Goal: Information Seeking & Learning: Learn about a topic

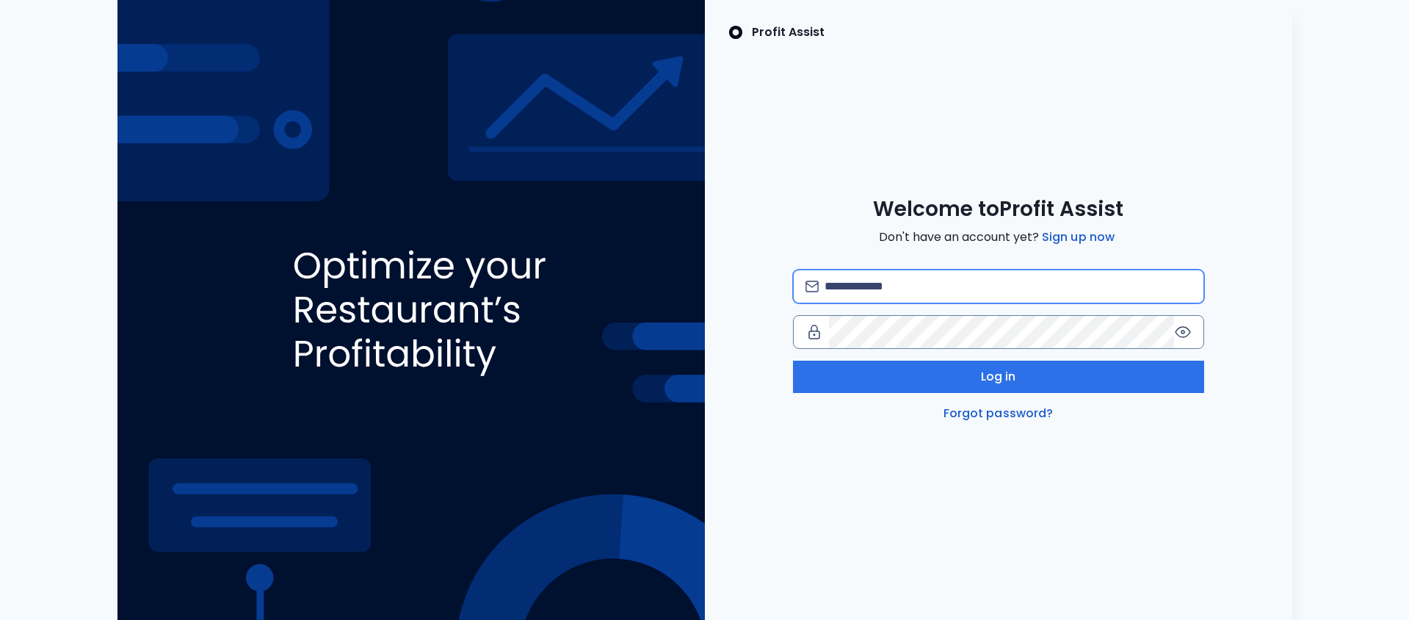
click at [863, 286] on input "email" at bounding box center [1008, 286] width 366 height 32
type input "**********"
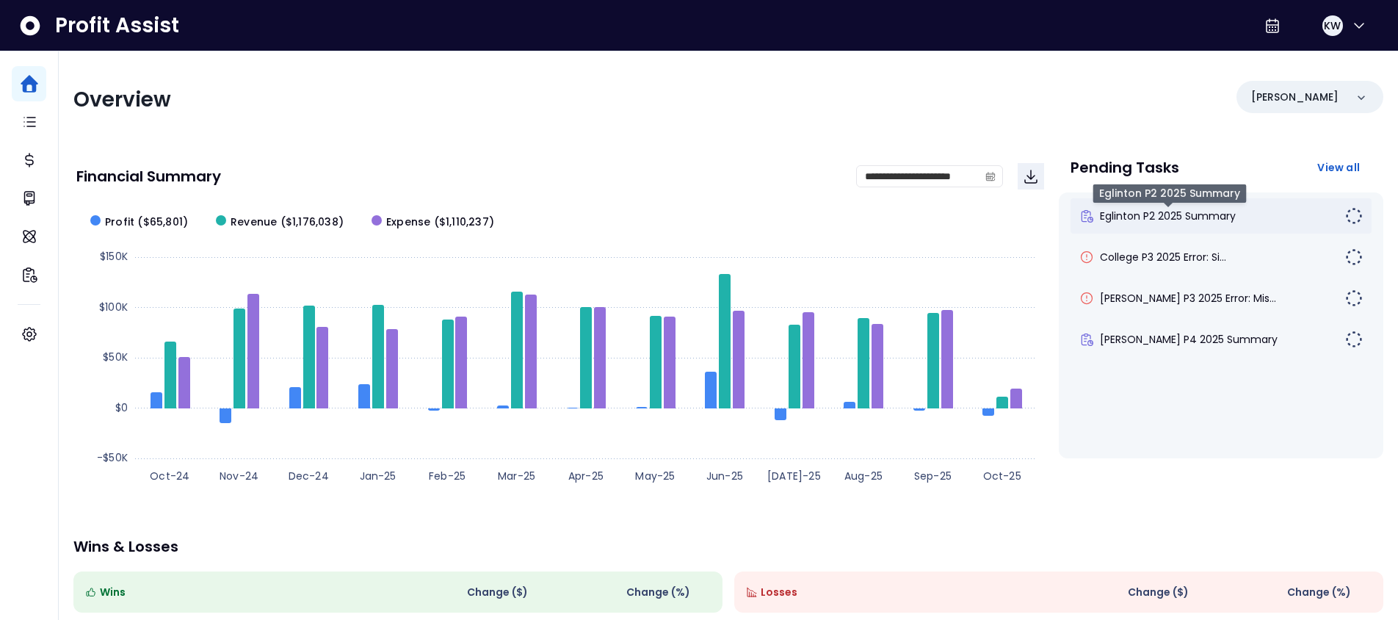
click at [1126, 222] on span "Eglinton P2 2025 Summary" at bounding box center [1168, 216] width 136 height 15
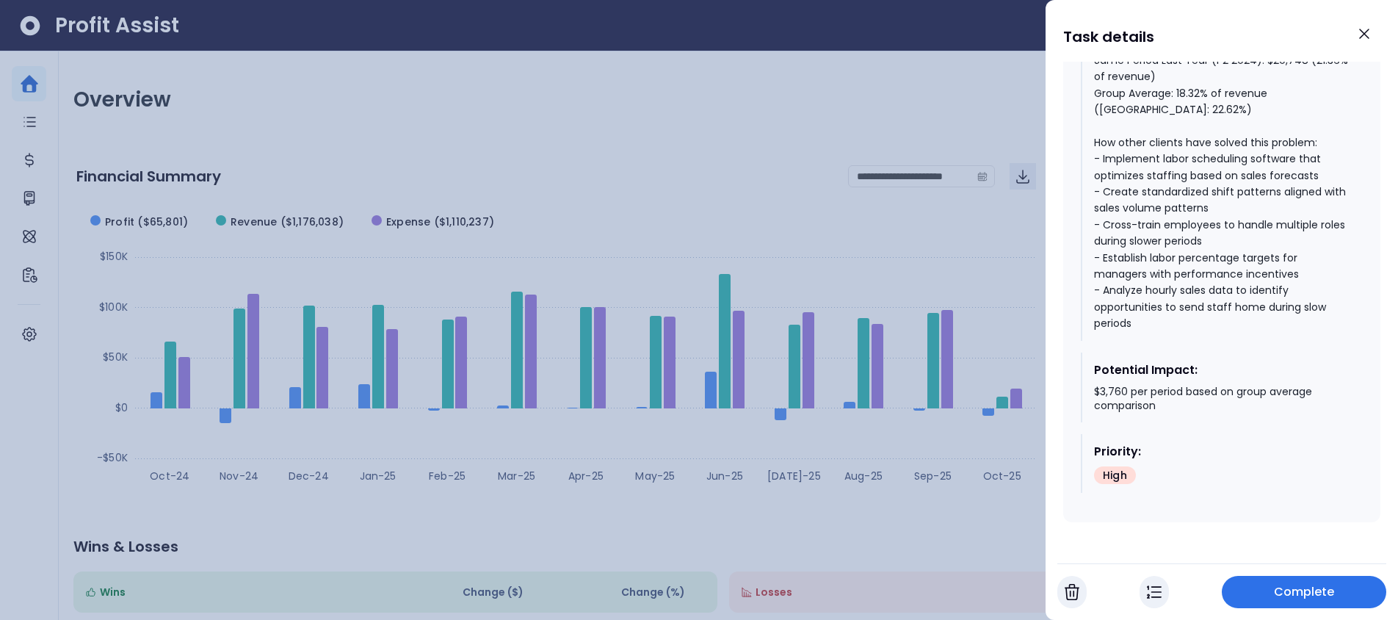
scroll to position [1024, 0]
click at [1370, 32] on icon "Close" at bounding box center [1364, 34] width 18 height 18
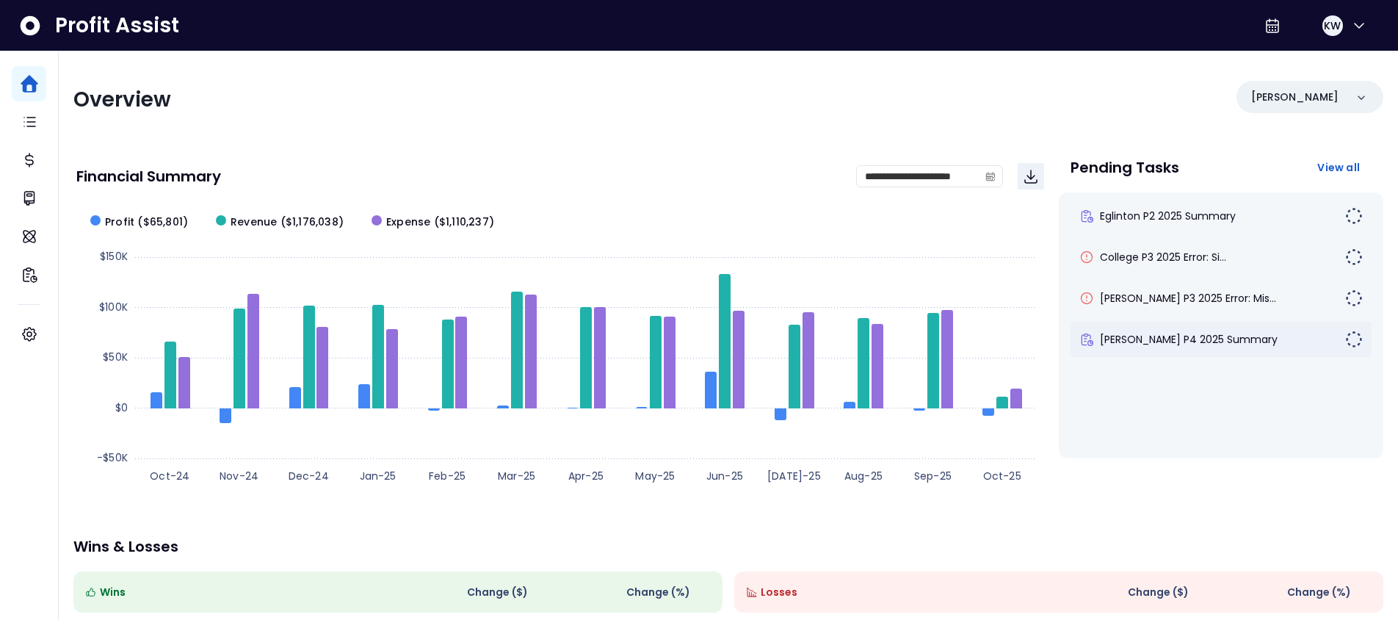
click at [1170, 347] on div "[PERSON_NAME] P4 2025 Summary" at bounding box center [1221, 339] width 301 height 35
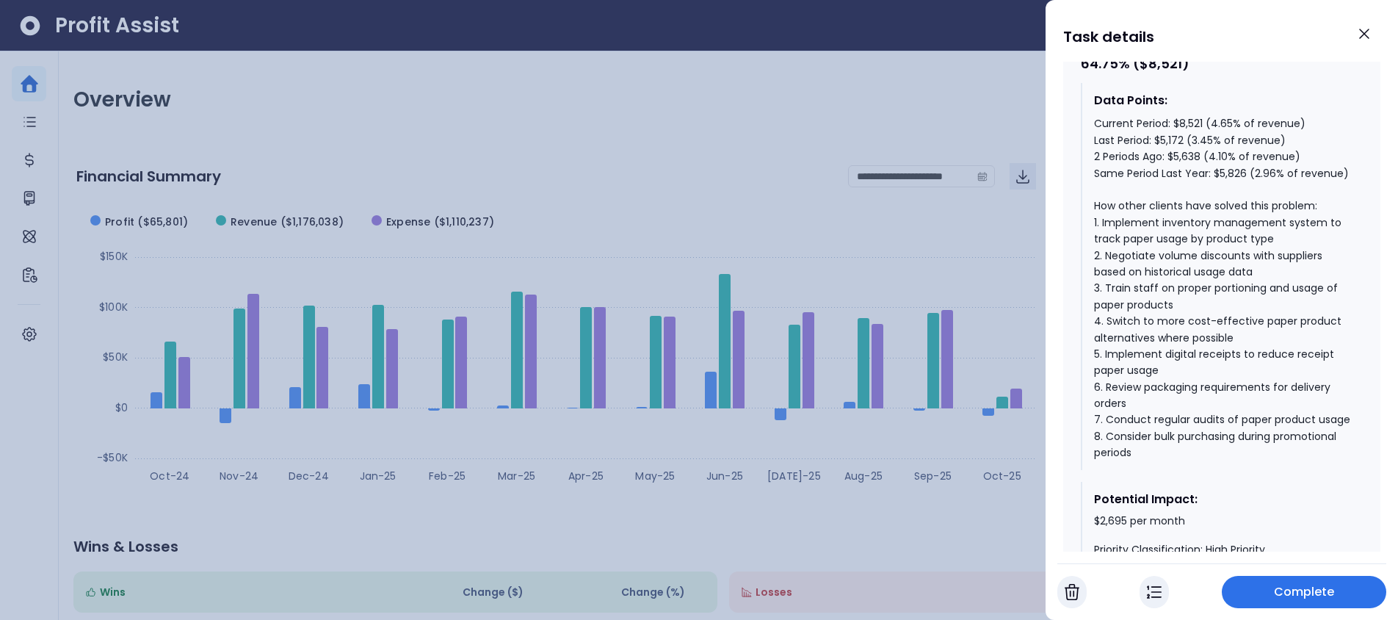
scroll to position [728, 0]
click at [1370, 40] on icon "Close" at bounding box center [1364, 34] width 18 height 18
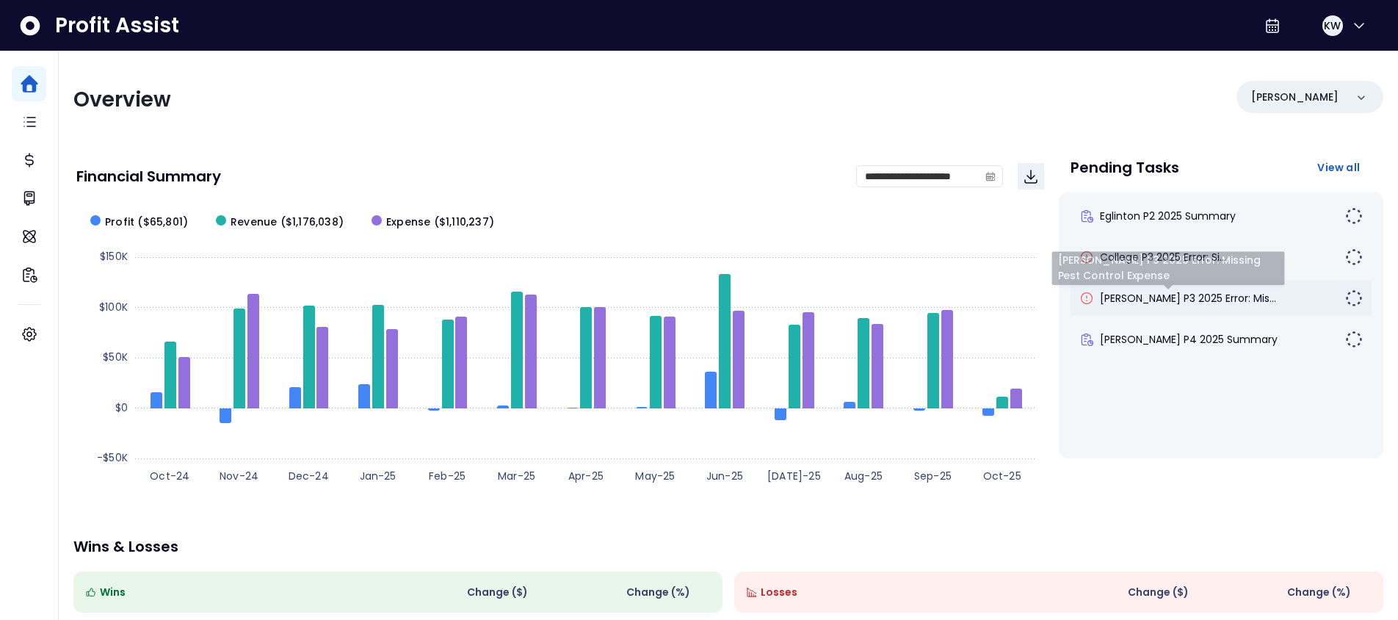
click at [1201, 303] on span "[PERSON_NAME] P3 2025 Error: Mis..." at bounding box center [1188, 298] width 176 height 15
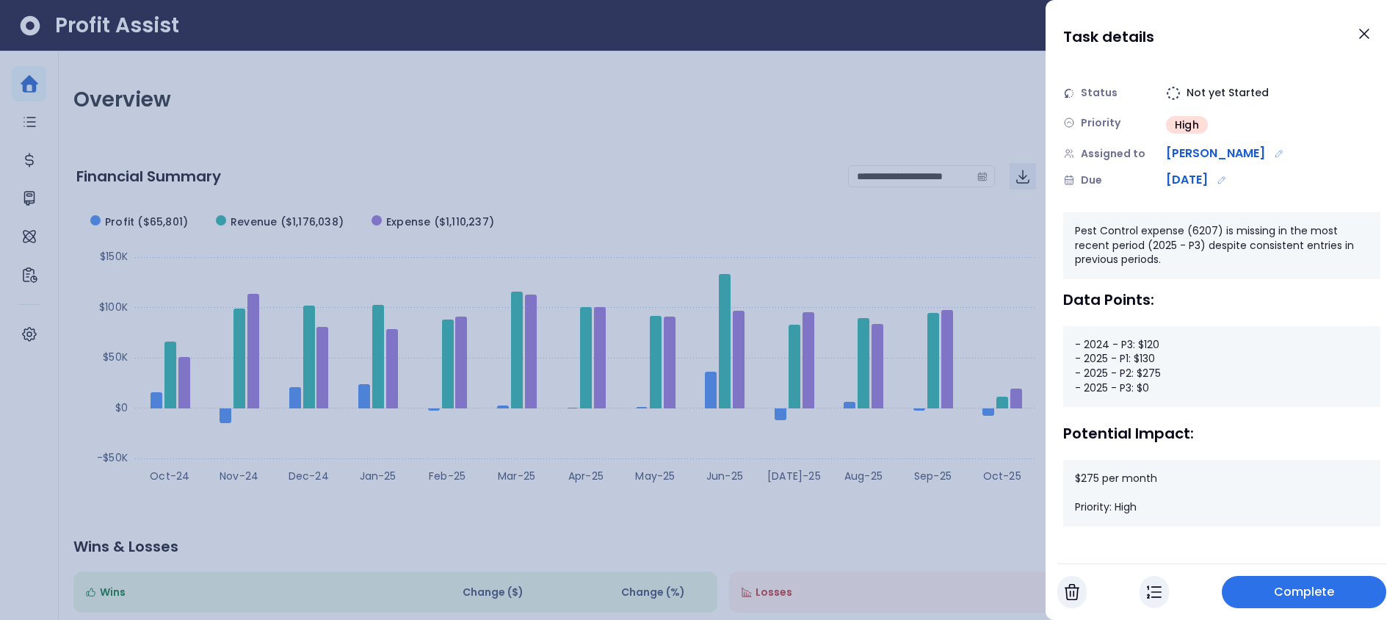
scroll to position [57, 0]
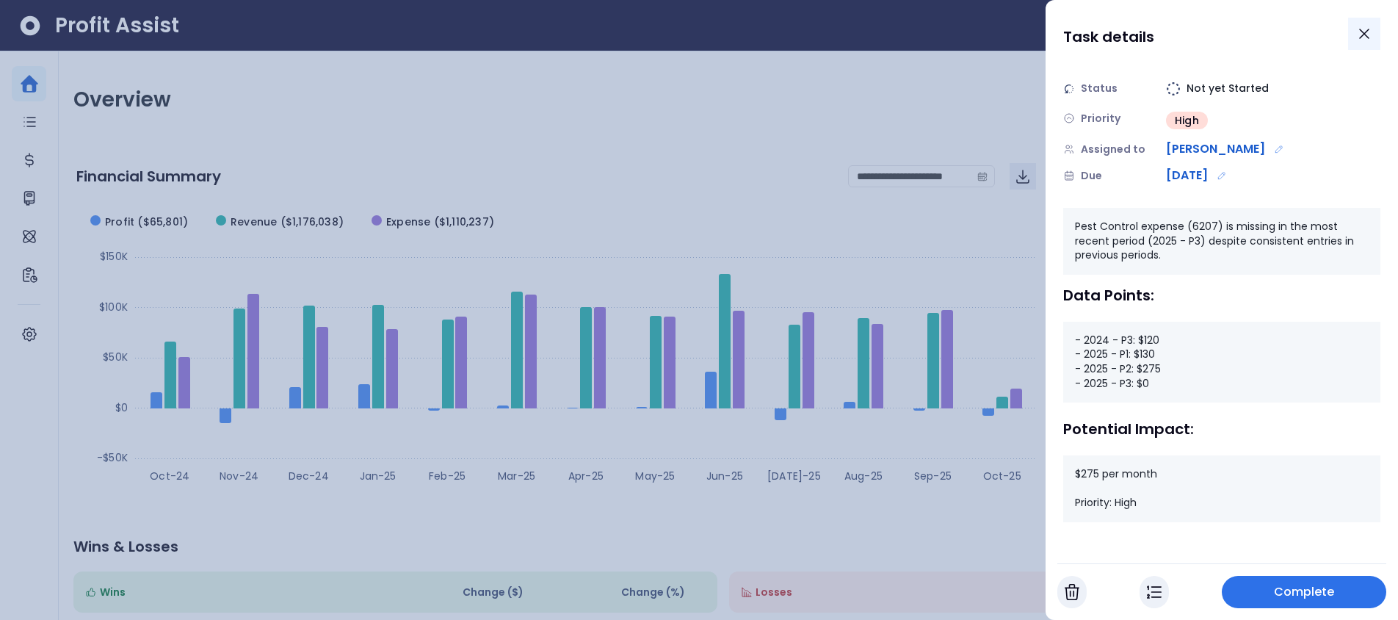
click at [1358, 39] on icon "Close" at bounding box center [1364, 34] width 18 height 18
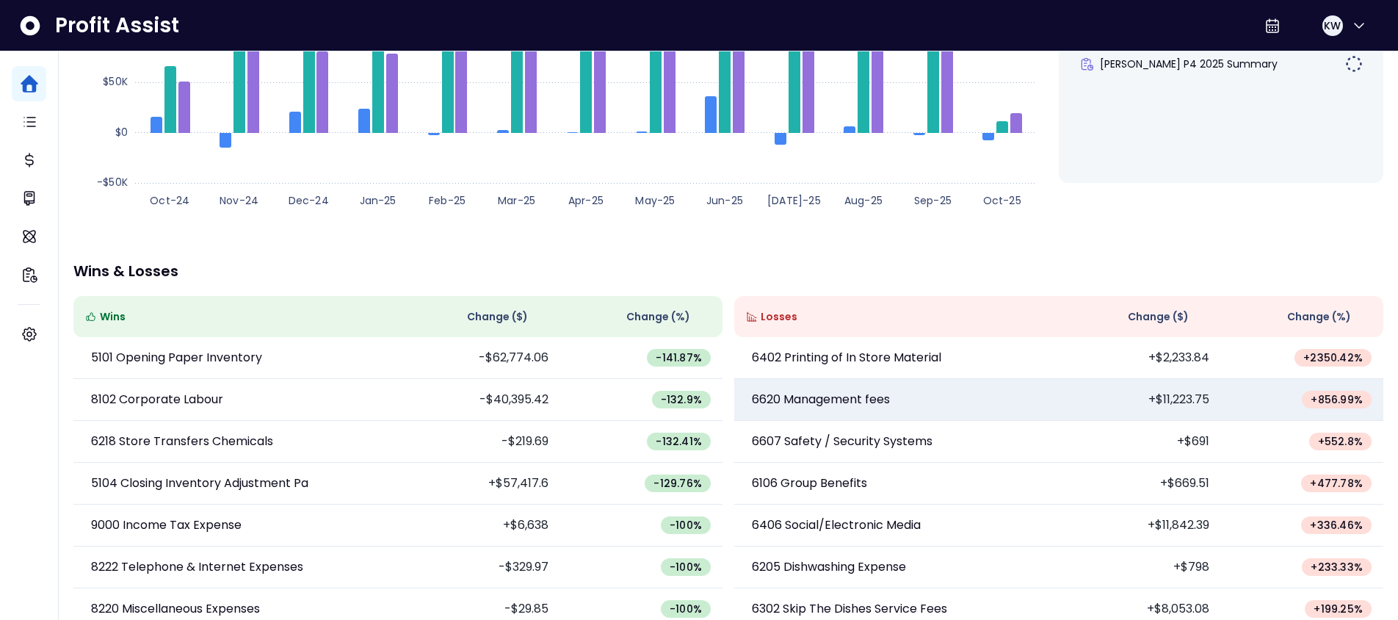
scroll to position [289, 0]
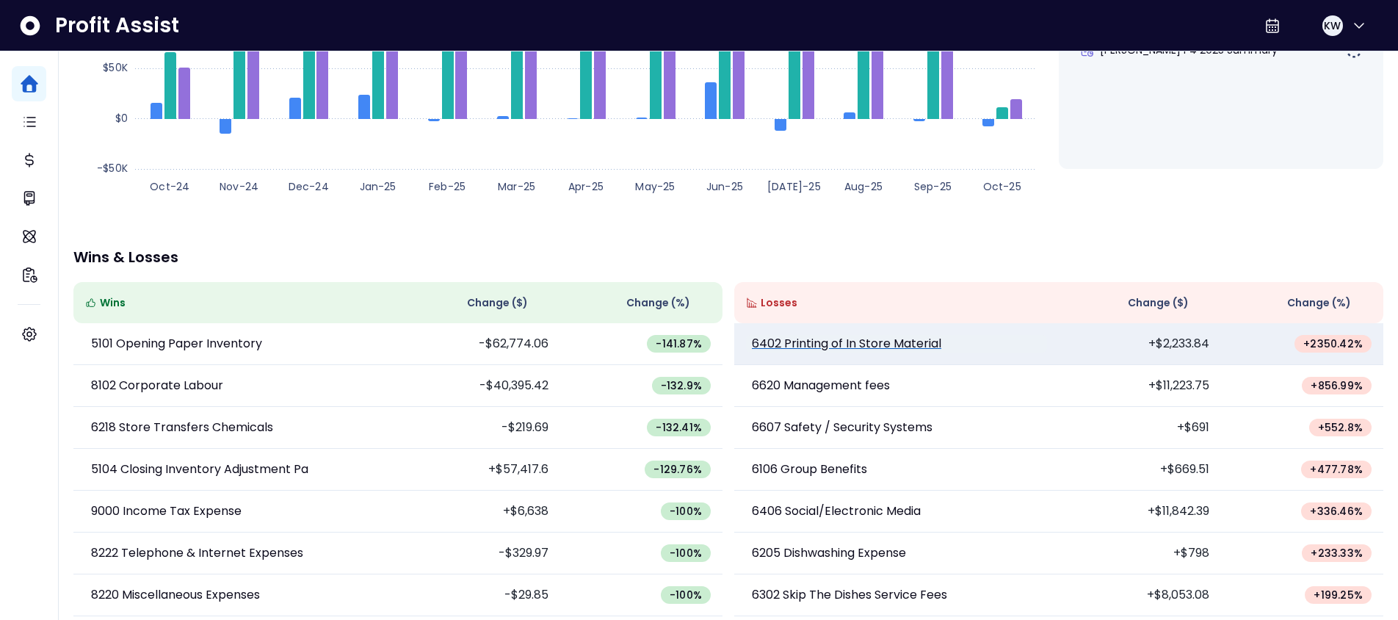
click at [898, 347] on p "6402 Printing of In Store Material" at bounding box center [846, 344] width 189 height 18
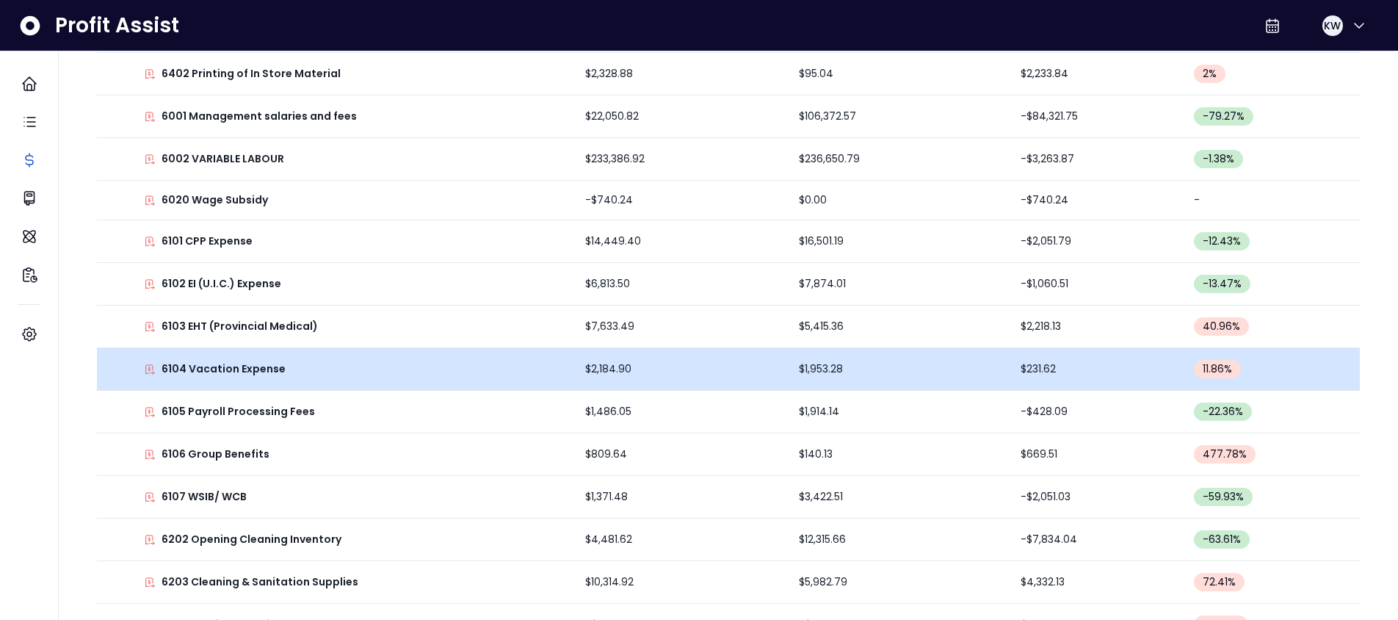
scroll to position [438, 0]
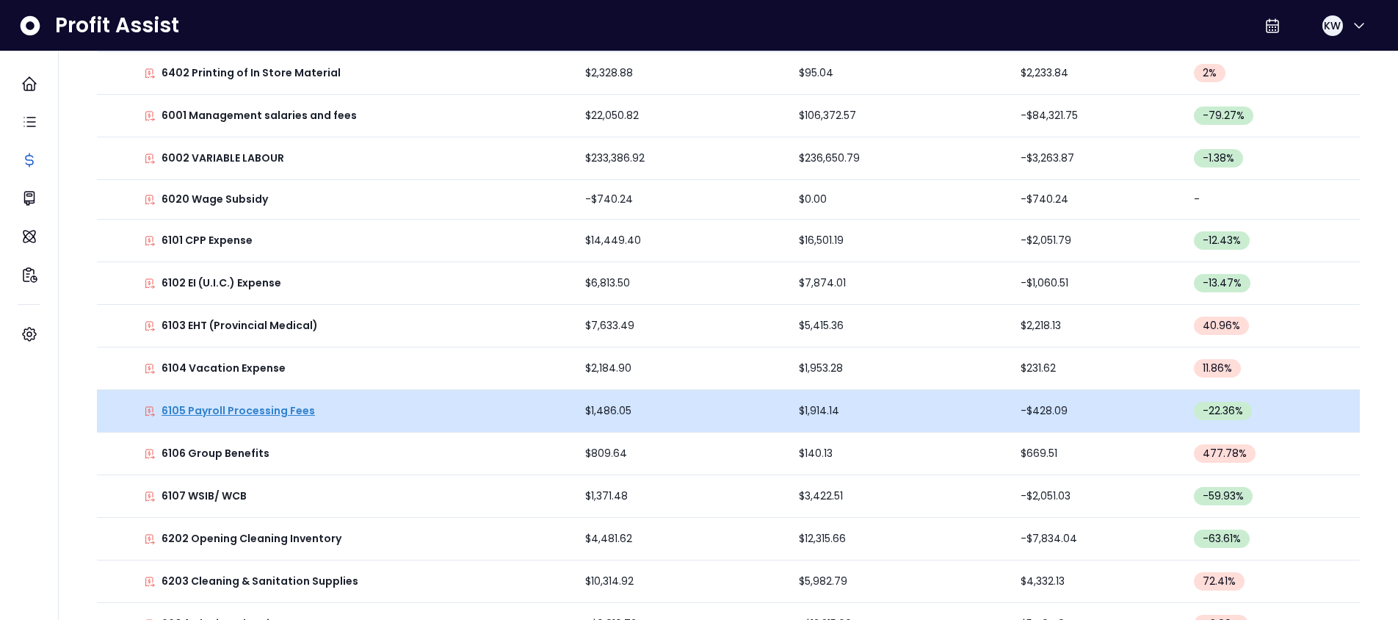
click at [297, 409] on p "6105 Payroll Processing Fees" at bounding box center [238, 410] width 153 height 15
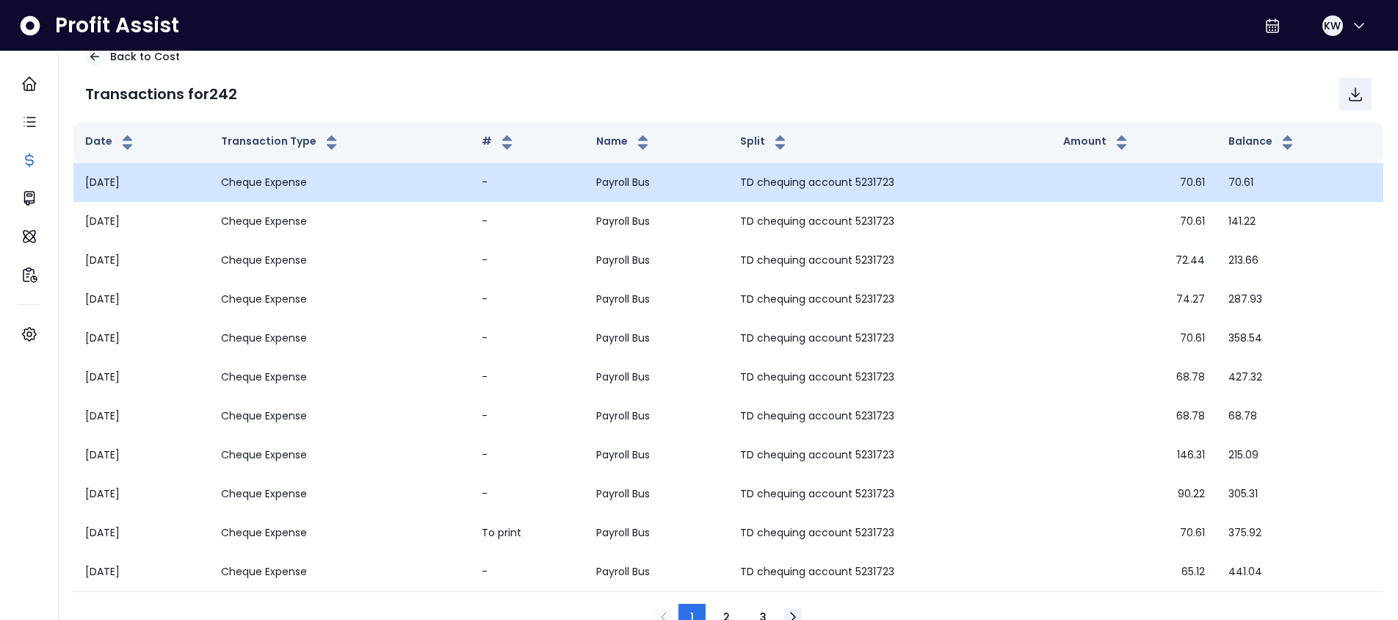
scroll to position [0, 0]
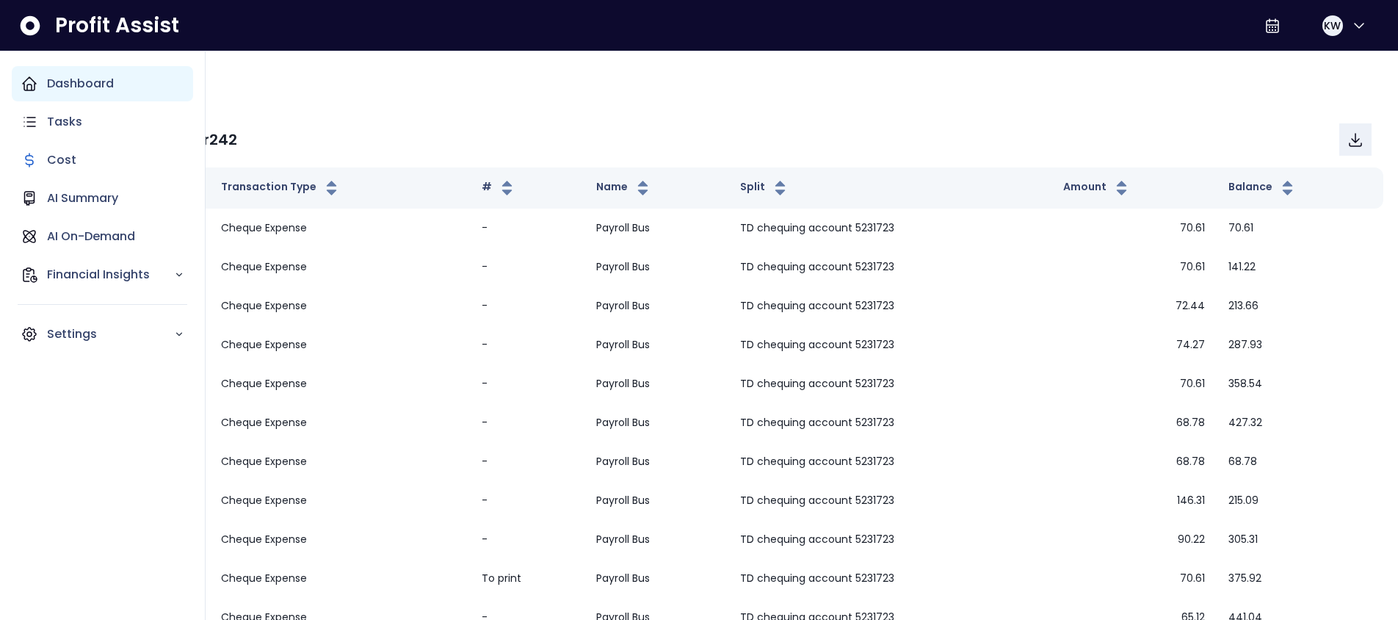
click at [72, 85] on p "Dashboard" at bounding box center [80, 84] width 67 height 18
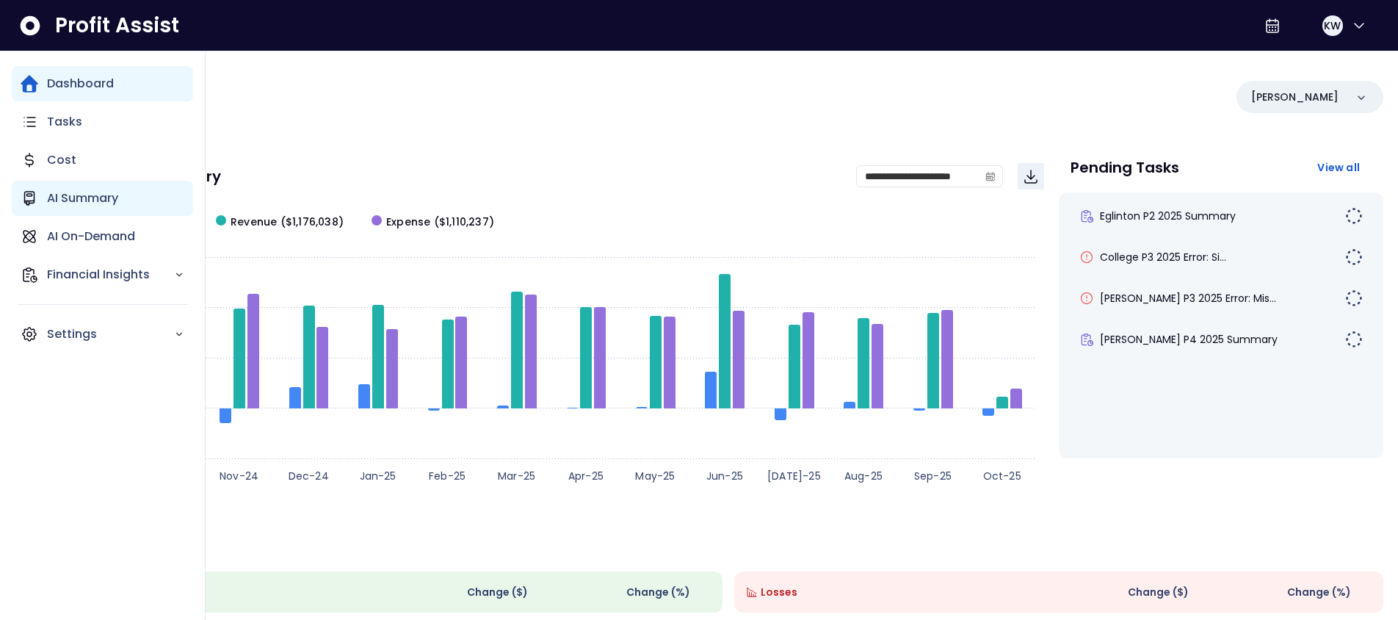
click at [63, 196] on p "AI Summary" at bounding box center [82, 198] width 71 height 18
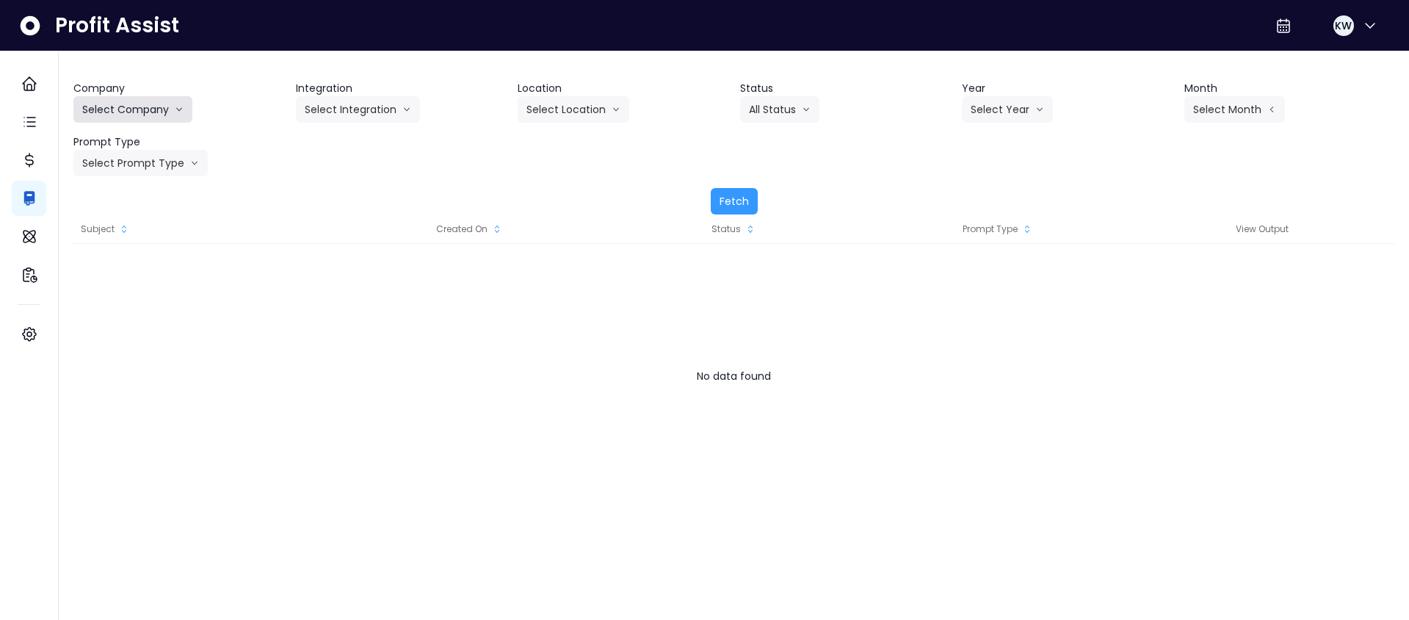
click at [159, 109] on button "Select Company" at bounding box center [132, 109] width 119 height 26
click at [142, 135] on span "[PERSON_NAME] Test" at bounding box center [135, 140] width 106 height 15
click at [325, 106] on button "Select Integration" at bounding box center [358, 109] width 124 height 26
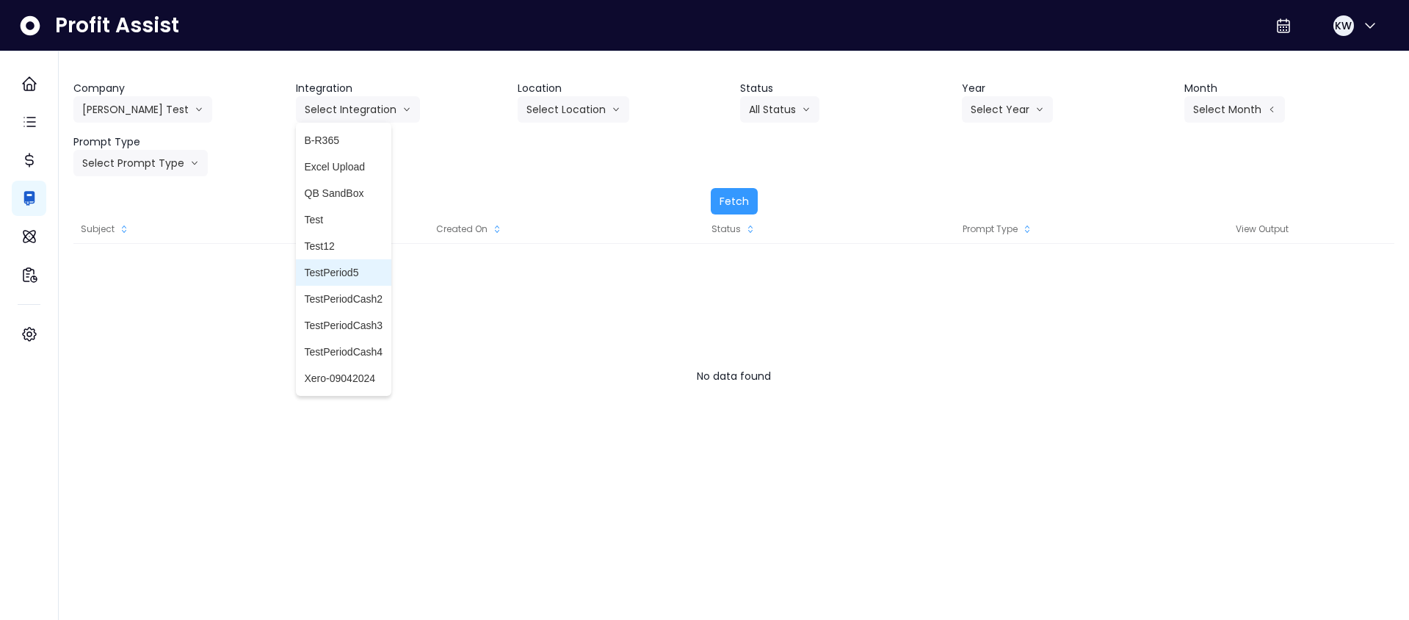
click at [369, 268] on span "TestPeriod5" at bounding box center [344, 272] width 79 height 15
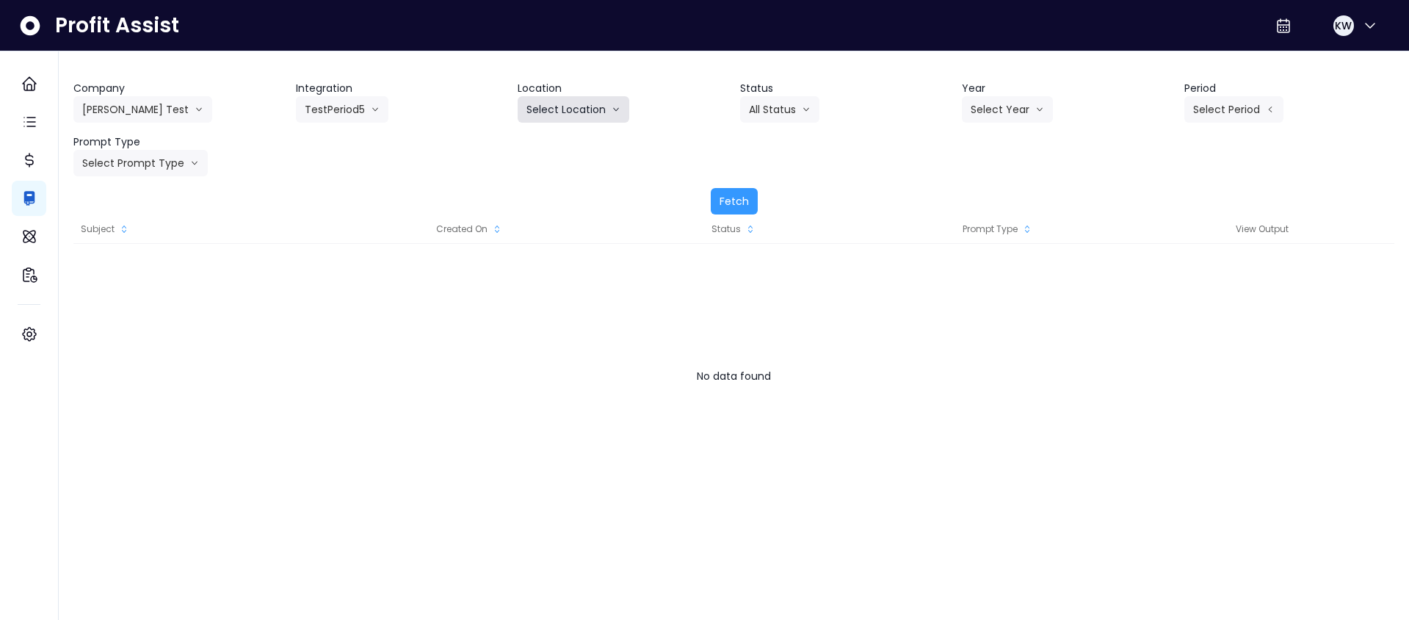
click at [551, 104] on button "Select Location" at bounding box center [574, 109] width 112 height 26
click at [553, 133] on span "All Locations" at bounding box center [555, 140] width 58 height 15
click at [766, 105] on button "All Status" at bounding box center [779, 109] width 79 height 26
click at [780, 146] on span "All Status" at bounding box center [775, 140] width 52 height 15
click at [989, 109] on button "Select Year" at bounding box center [1007, 109] width 91 height 26
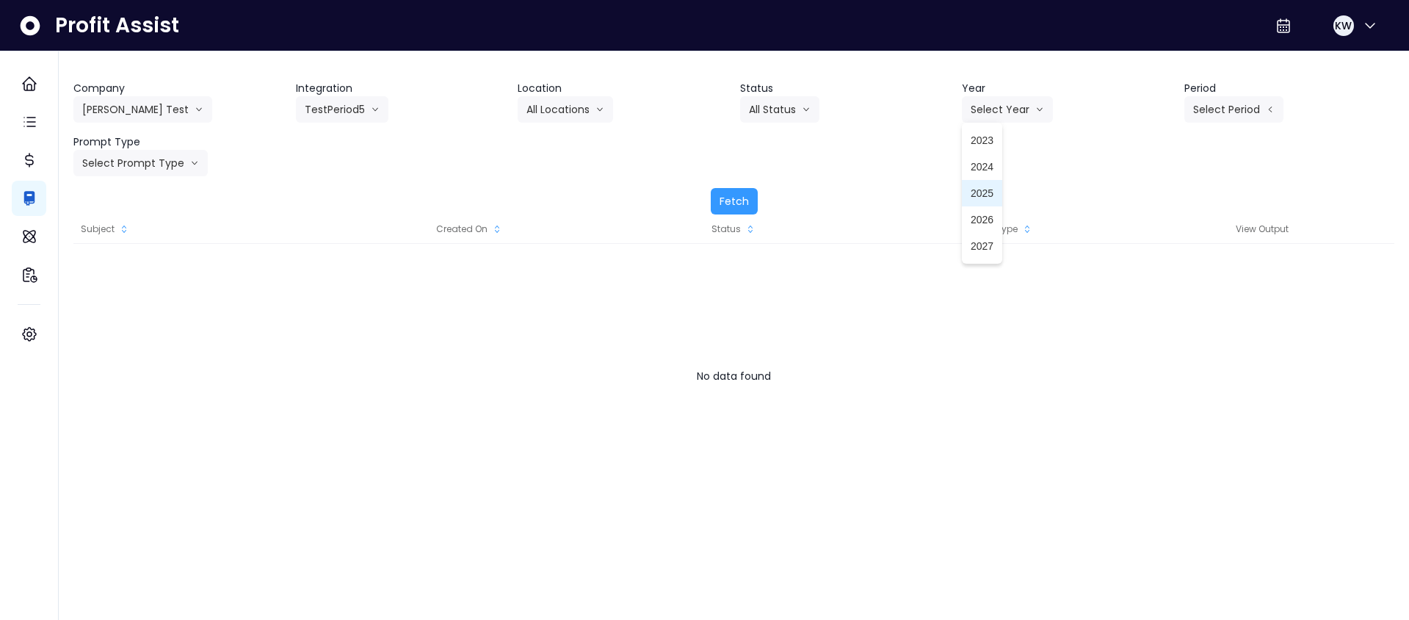
click at [1002, 193] on li "2025" at bounding box center [982, 193] width 40 height 26
click at [1227, 112] on button "Select Period" at bounding box center [1233, 109] width 99 height 26
click at [1159, 175] on li "P3" at bounding box center [1166, 166] width 36 height 26
click at [172, 155] on button "Select Prompt Type" at bounding box center [140, 163] width 134 height 26
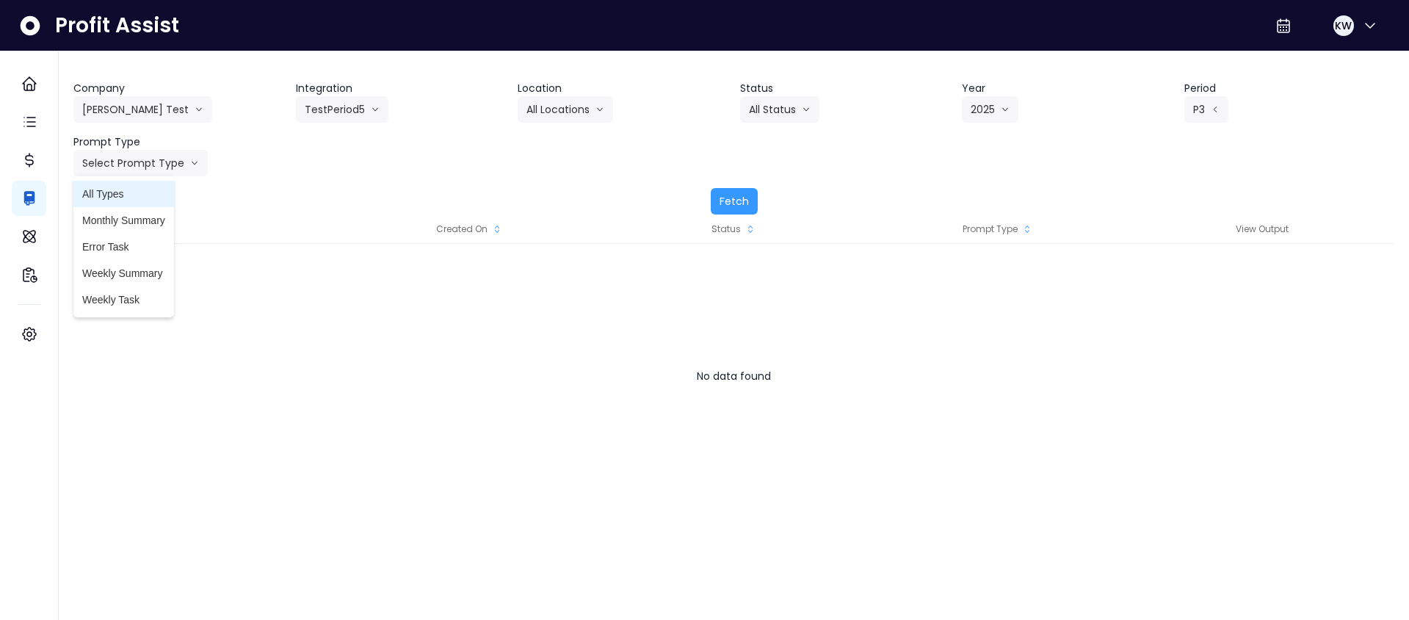
click at [146, 188] on span "All Types" at bounding box center [123, 194] width 83 height 15
click at [725, 204] on button "Fetch" at bounding box center [734, 201] width 47 height 26
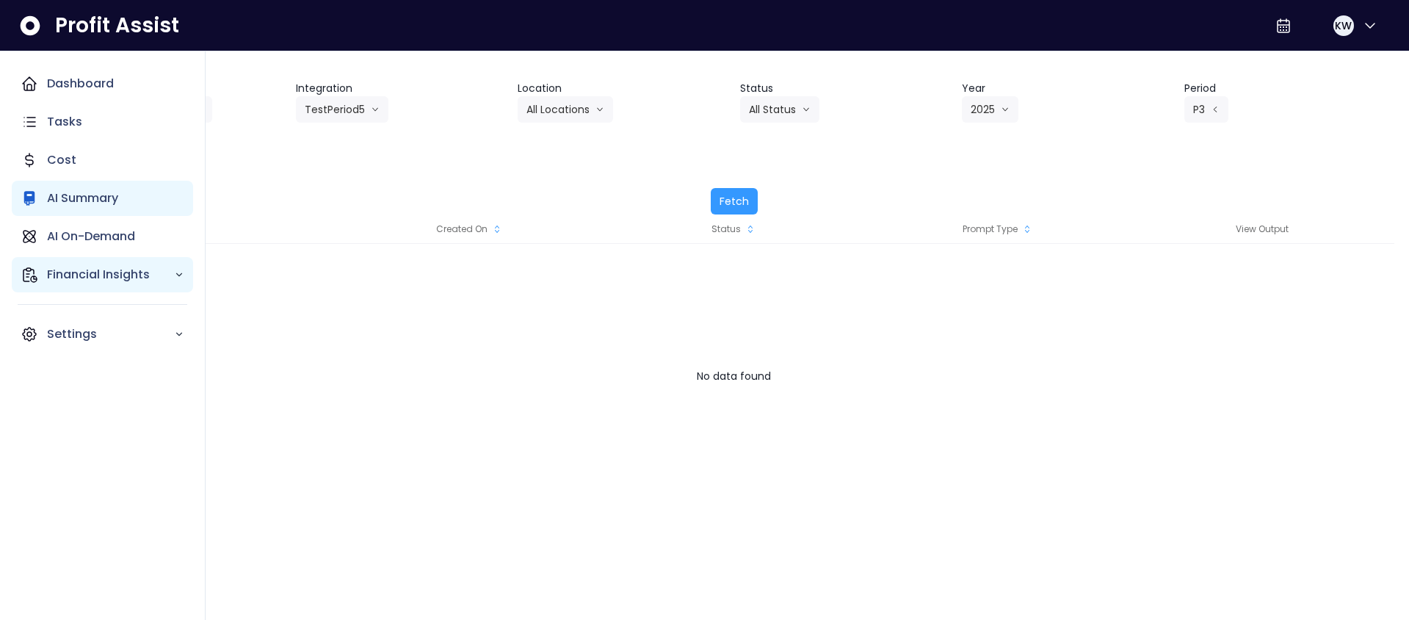
click at [92, 279] on p "Financial Insights" at bounding box center [110, 275] width 127 height 18
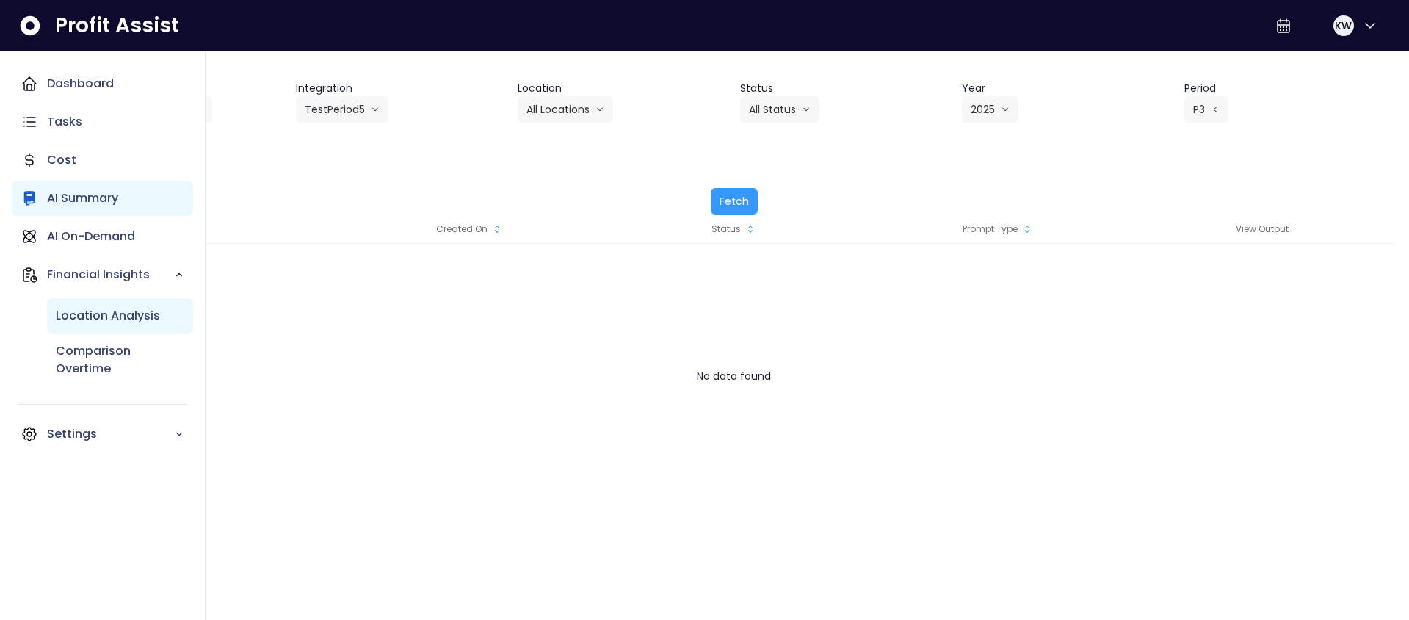
click at [92, 319] on p "Location Analysis" at bounding box center [108, 316] width 104 height 18
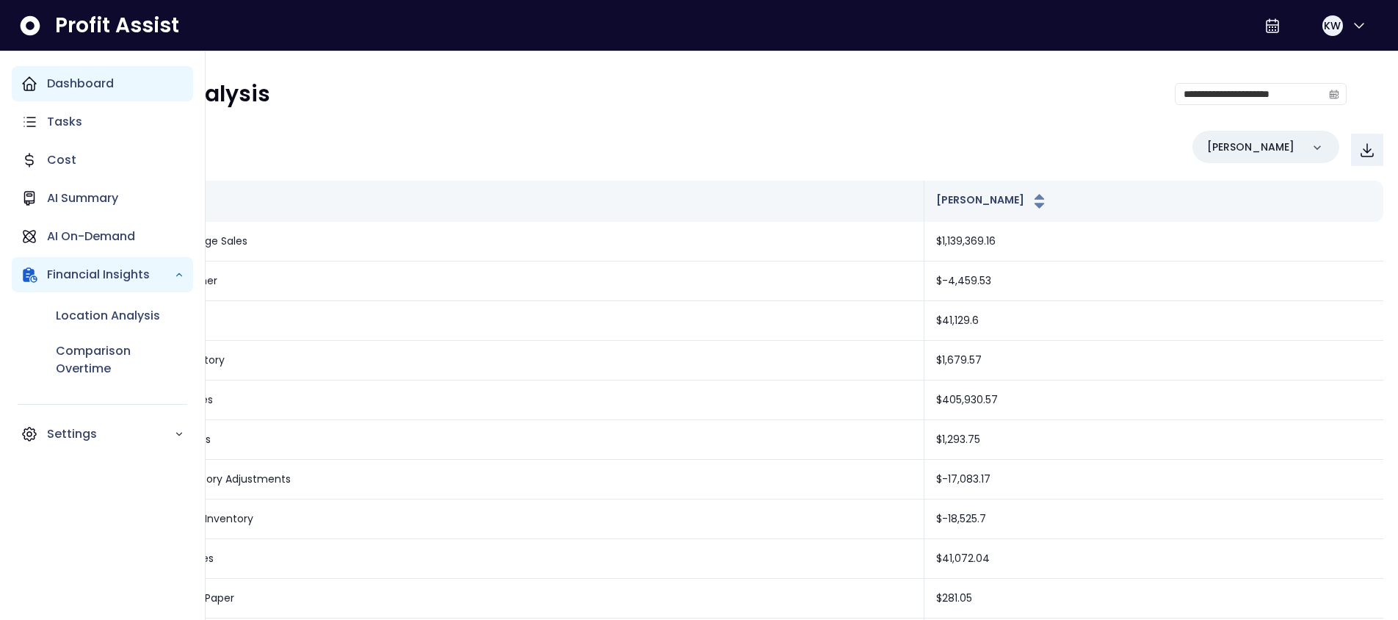
click at [36, 95] on div "Dashboard" at bounding box center [102, 83] width 181 height 35
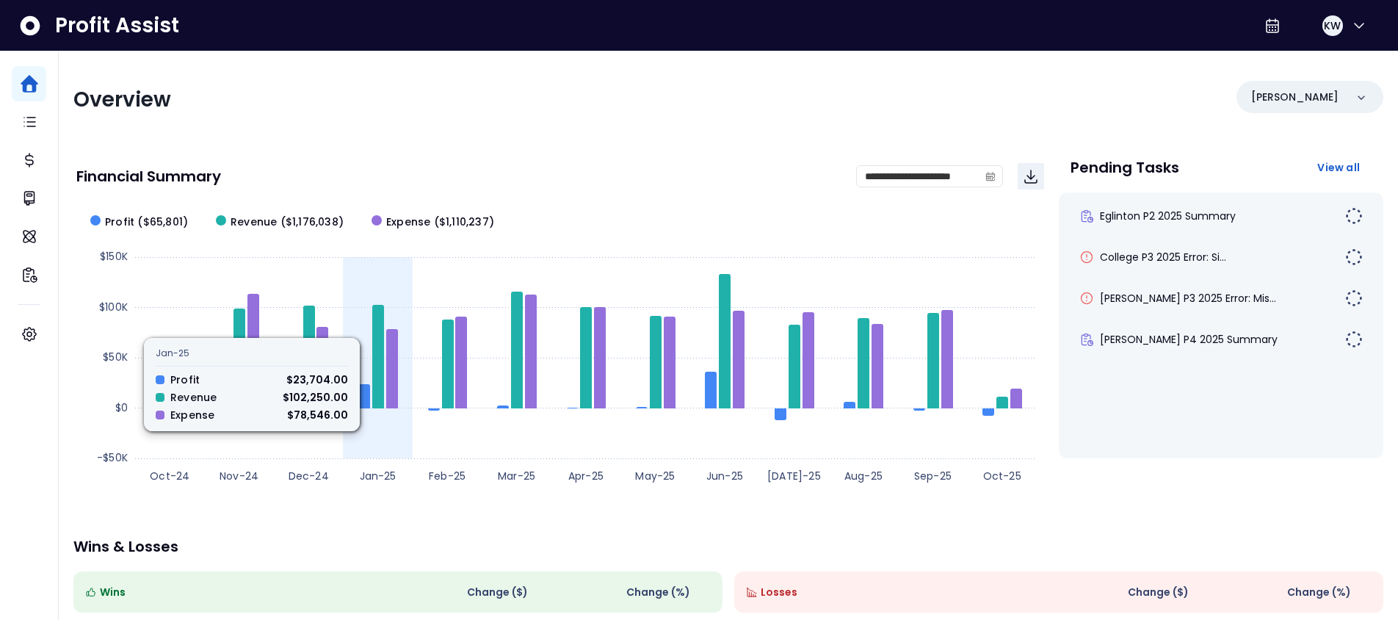
click at [380, 339] on icon at bounding box center [378, 357] width 12 height 104
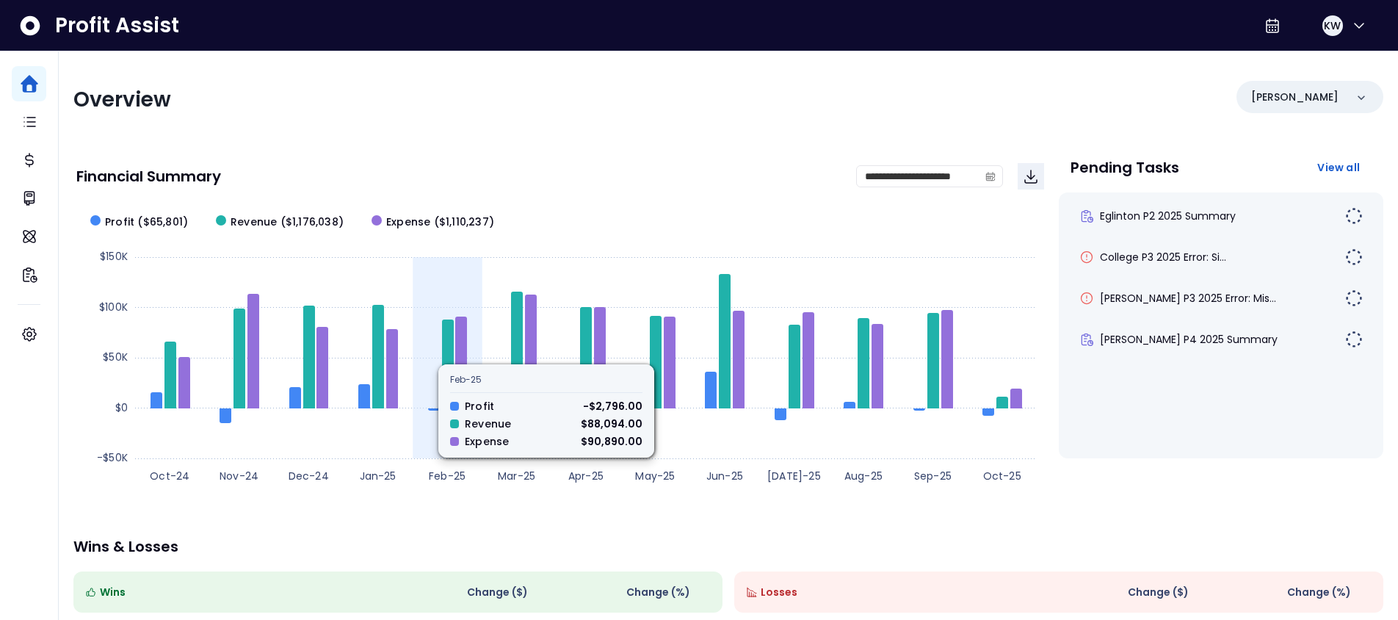
click at [441, 340] on rect at bounding box center [560, 348] width 968 height 294
